Goal: Navigation & Orientation: Find specific page/section

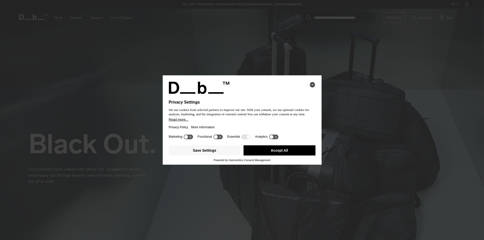
drag, startPoint x: 0, startPoint y: 0, endPoint x: 290, endPoint y: 147, distance: 324.9
click at [290, 146] on div "Save Settings Accept All" at bounding box center [242, 150] width 147 height 15
click at [290, 148] on button "Accept All" at bounding box center [279, 150] width 72 height 10
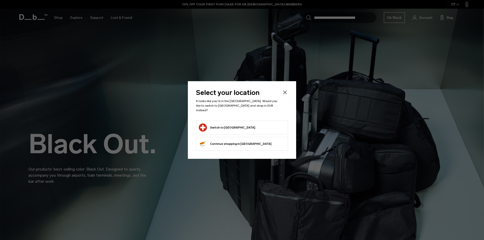
click at [242, 124] on form "Switch to Switzerland" at bounding box center [242, 127] width 86 height 8
click at [233, 124] on button "Switch to Switzerland" at bounding box center [227, 127] width 56 height 8
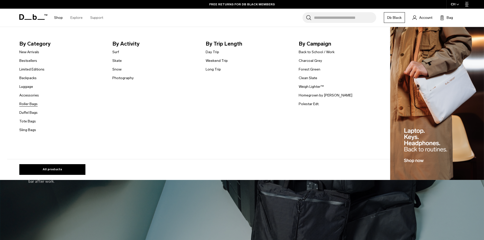
click at [32, 103] on link "Roller Bags" at bounding box center [28, 103] width 18 height 5
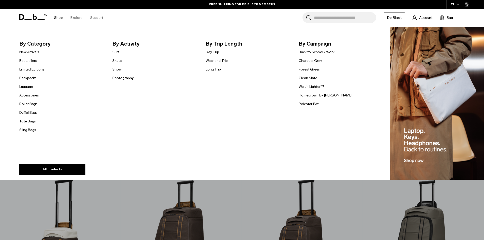
scroll to position [183, 0]
click at [26, 87] on link "Luggage" at bounding box center [26, 86] width 14 height 5
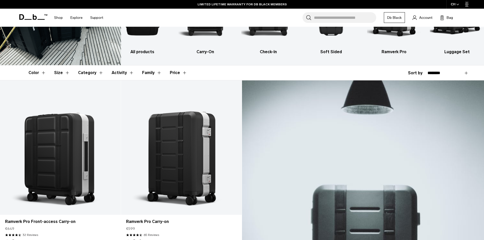
scroll to position [41, 0]
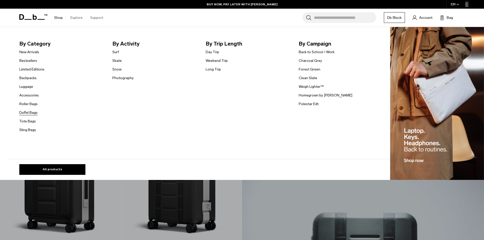
click at [32, 112] on link "Duffel Bags" at bounding box center [28, 112] width 18 height 5
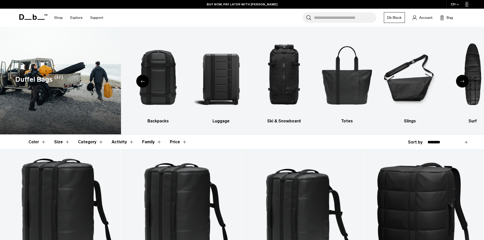
click at [32, 15] on icon at bounding box center [33, 17] width 28 height 6
